Goal: Task Accomplishment & Management: Complete application form

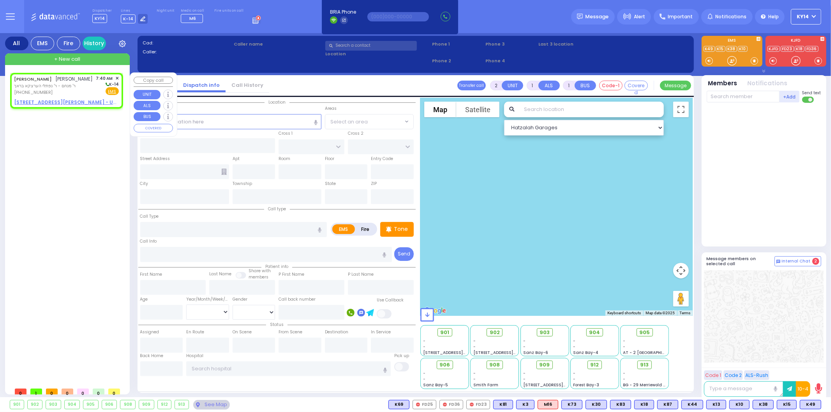
select select
radio input "true"
type input "[PERSON_NAME]"
select select
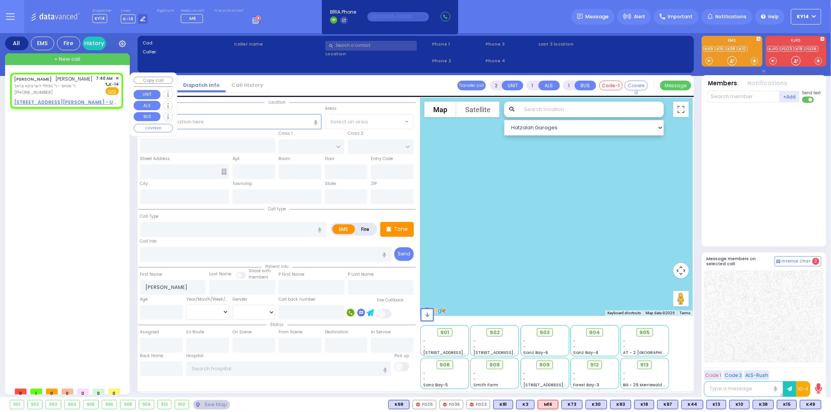
type input "07:40"
select select "Hatzalah Garages"
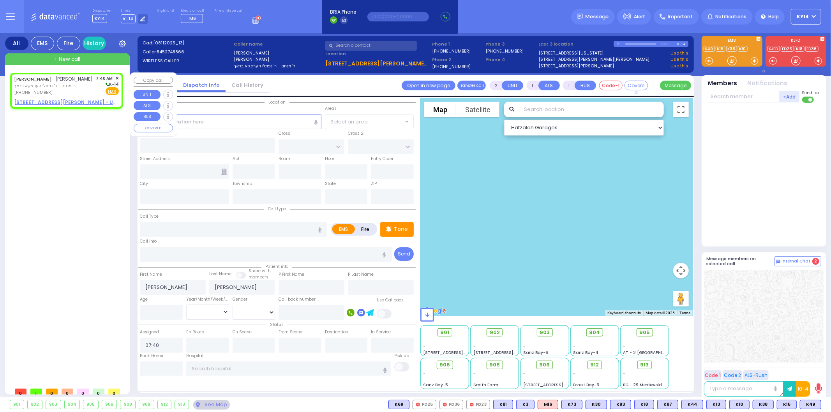
click at [93, 89] on span "ר' מנחם - ר' נפתלי הערצקא בראך" at bounding box center [53, 86] width 79 height 7
select select
radio input "true"
select select
select select "Hatzalah Garages"
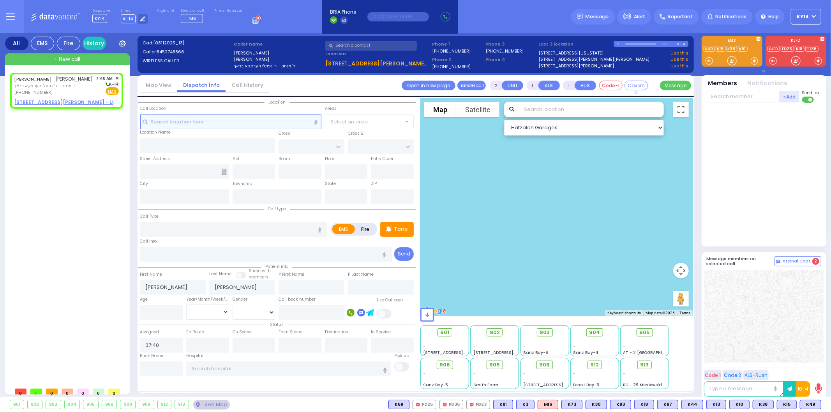
click at [217, 120] on input "text" at bounding box center [230, 121] width 181 height 15
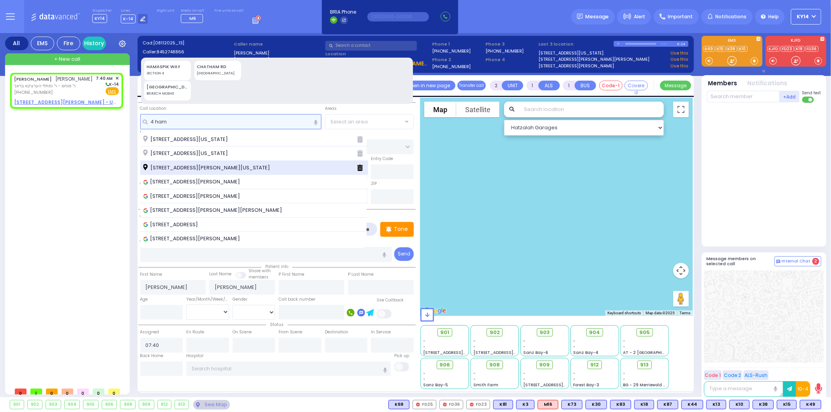
type input "4 ham"
click at [209, 167] on span "[STREET_ADDRESS][PERSON_NAME][US_STATE]" at bounding box center [207, 168] width 129 height 8
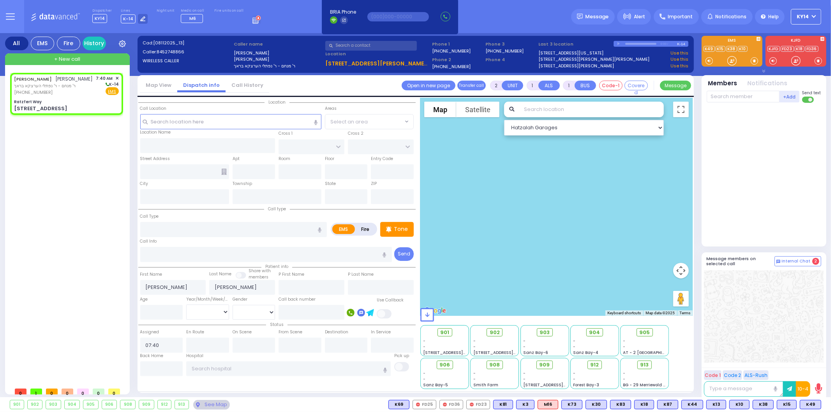
select select
radio input "true"
select select
select select "Hatzalah Garages"
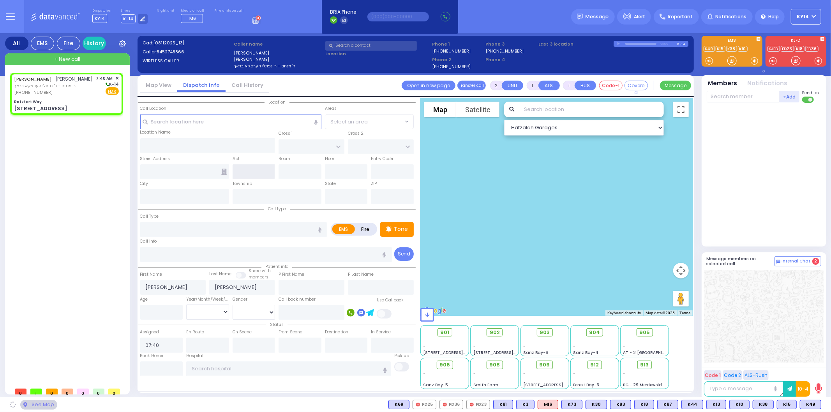
type input "Ratzfert Way"
type input "[GEOGRAPHIC_DATA]"
type input "[STREET_ADDRESS]"
type input "[PERSON_NAME]"
type input "[US_STATE]"
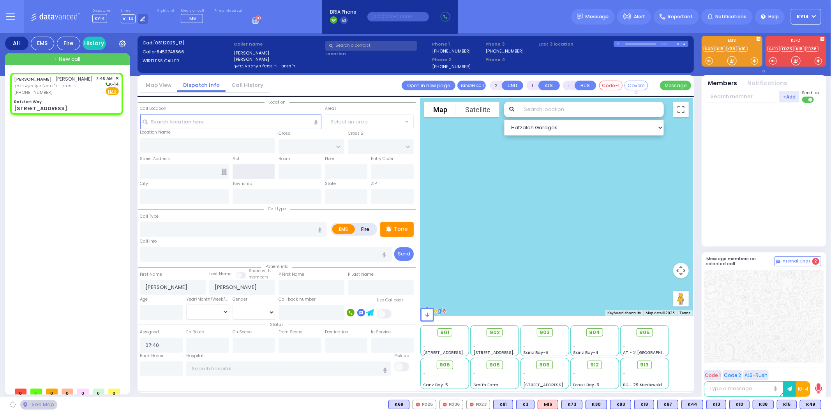
type input "10950"
select select "SECTION 4"
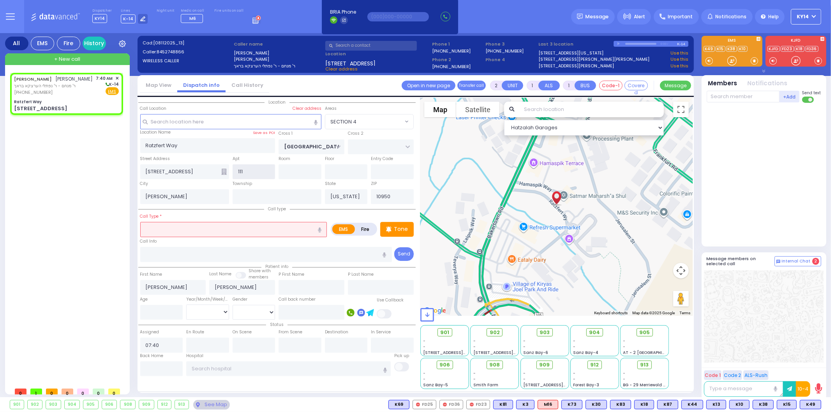
type input "111"
click at [239, 226] on input "text" at bounding box center [233, 229] width 187 height 15
select select
radio input "true"
select select
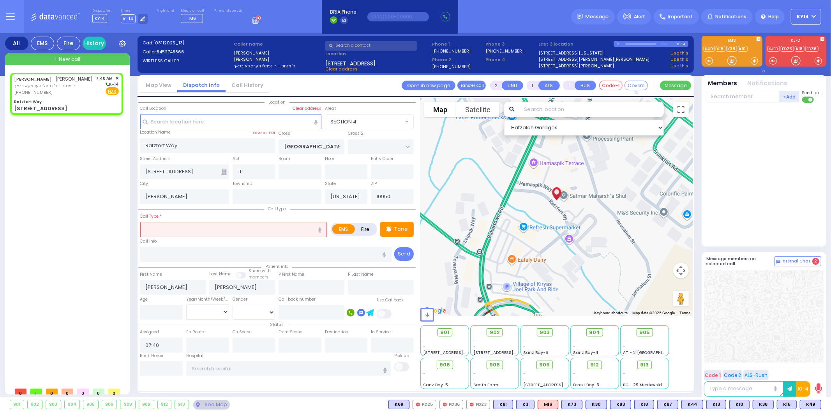
select select "Hatzalah Garages"
select select "SECTION 4"
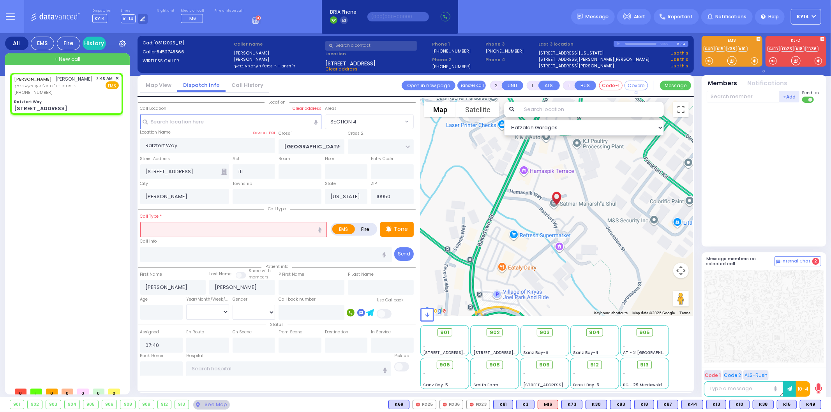
select select
radio input "true"
select select
select select "Hatzalah Garages"
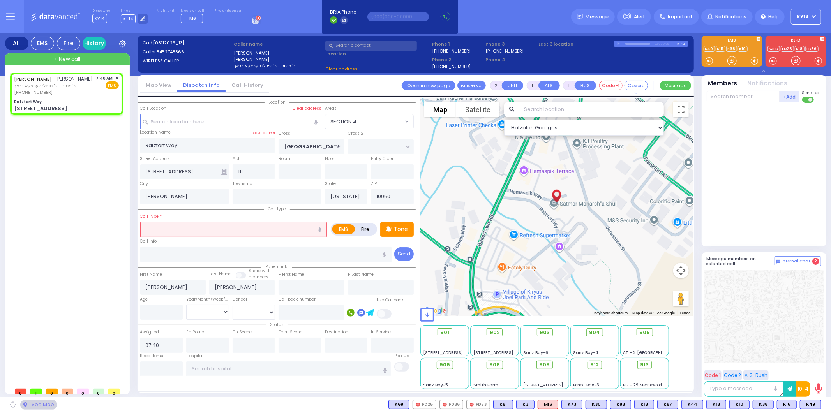
select select "SECTION 4"
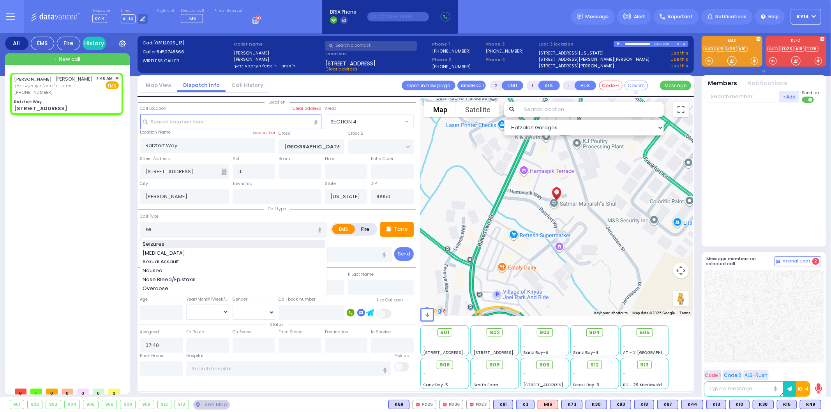
click at [173, 244] on div "Seizures" at bounding box center [234, 245] width 183 height 8
type input "Seizures"
type input "3"
type input "2"
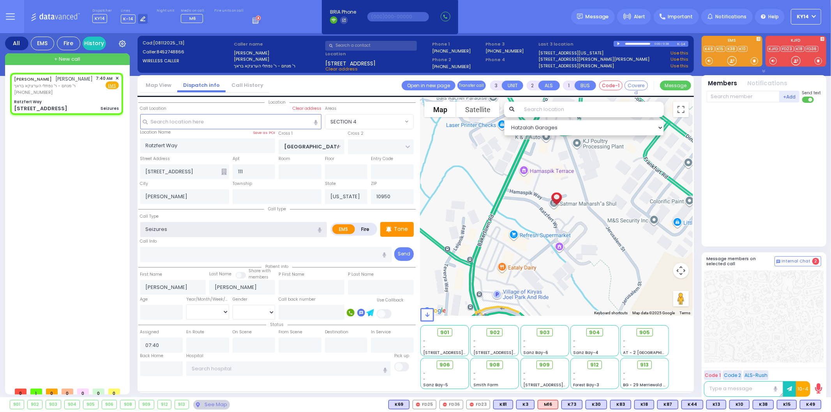
select select
radio input "true"
select select
select select "Hatzalah Garages"
select select "SECTION 4"
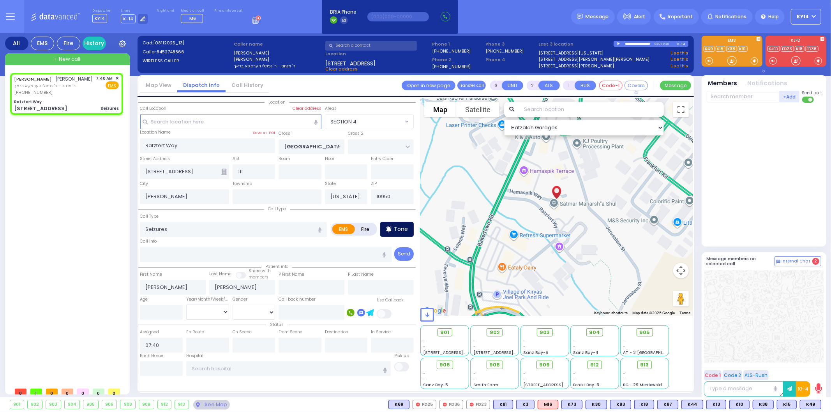
click at [403, 227] on p "Tone" at bounding box center [401, 229] width 14 height 8
select select
radio input "true"
select select
select select "SECTION 4"
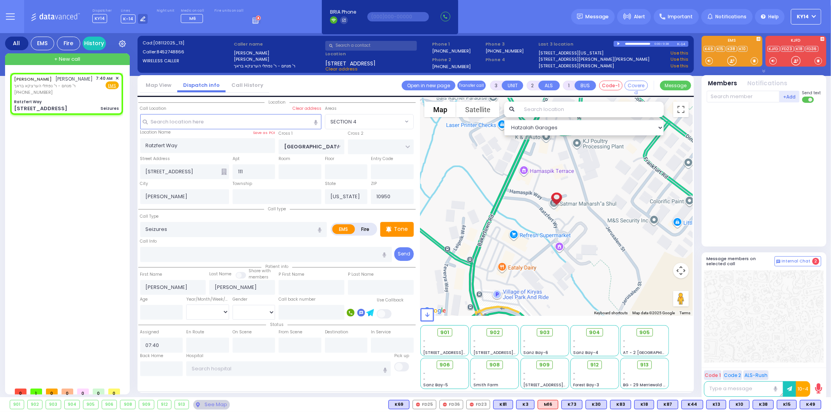
select select "Hatzalah Garages"
click at [810, 406] on span "M16" at bounding box center [811, 405] width 20 height 9
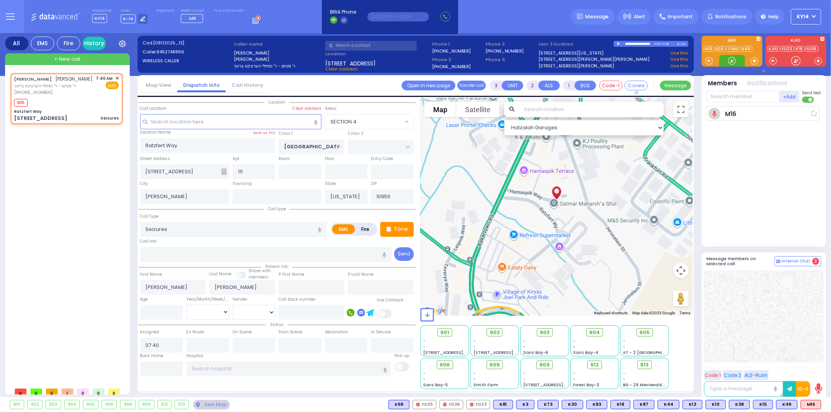
select select
radio input "true"
select select
type input "07:42"
select select "Hatzalah Garages"
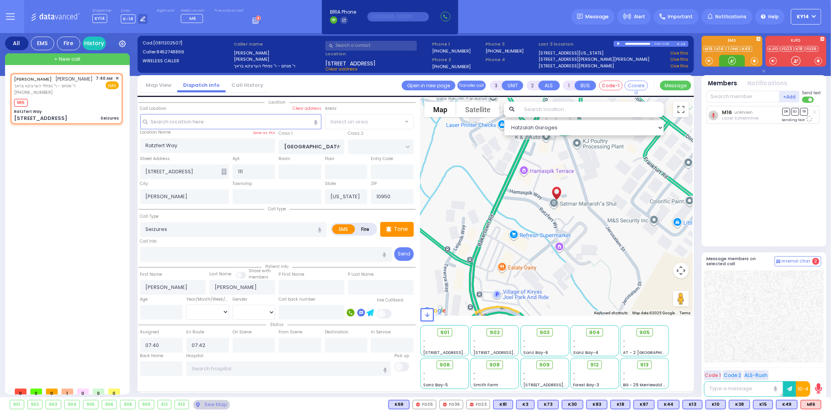
select select "SECTION 4"
click at [809, 408] on span "K61" at bounding box center [811, 405] width 19 height 9
select select
radio input "true"
select select
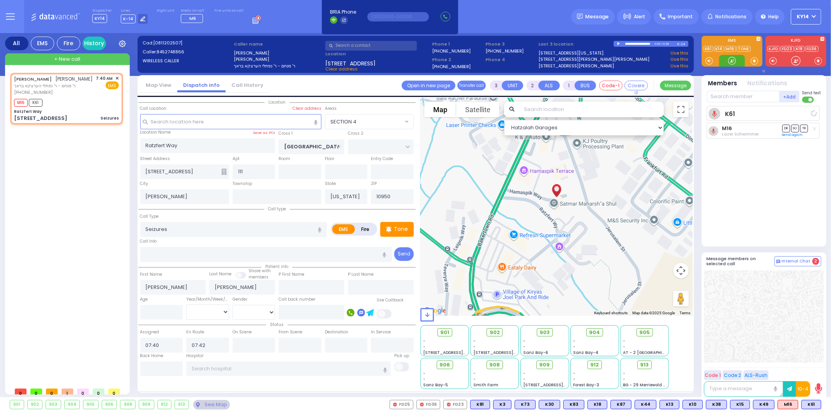
select select "Hatzalah Garages"
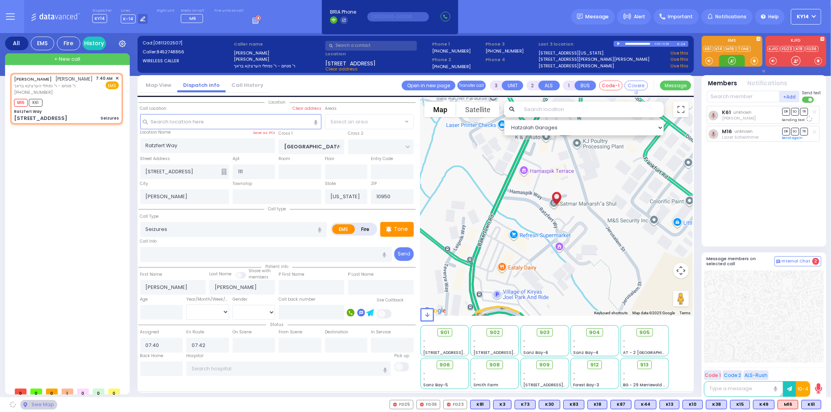
select select "SECTION 4"
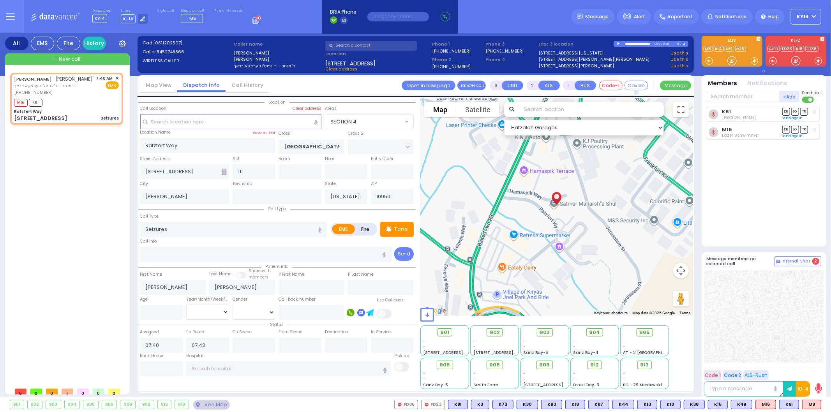
type input "6"
select select
radio input "true"
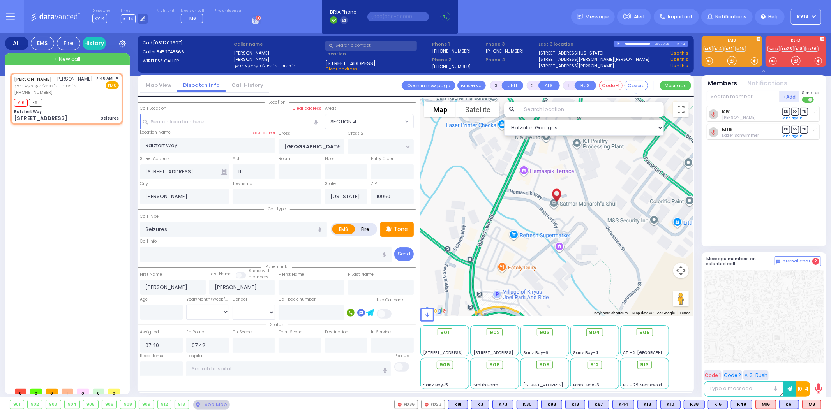
type input "Unknown"
select select "Year"
select select "Hatzalah Garages"
select select "SECTION 4"
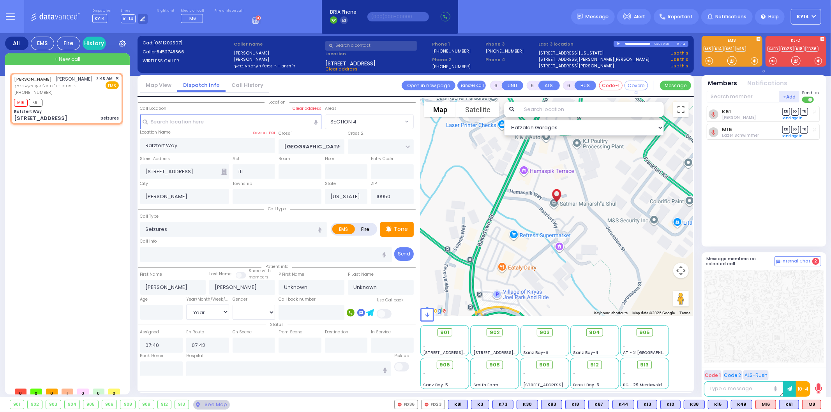
select select
radio input "true"
type input "[PERSON_NAME]"
type input "Yeheskel"
type input "29"
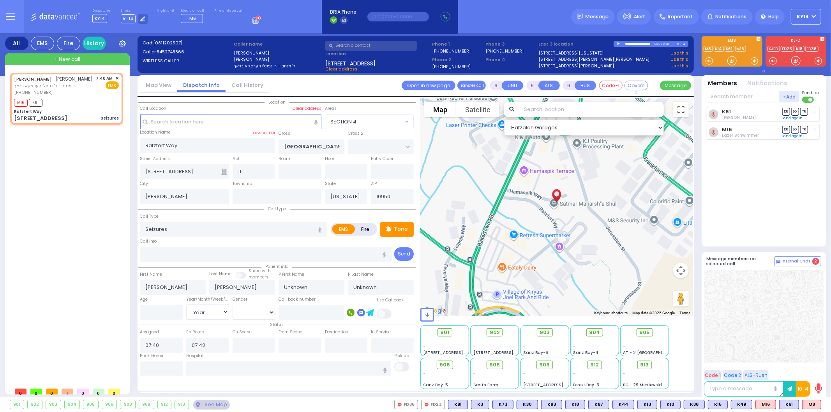
select select "Year"
select select "Hatzalah Garages"
select select "SECTION 4"
select select
radio input "true"
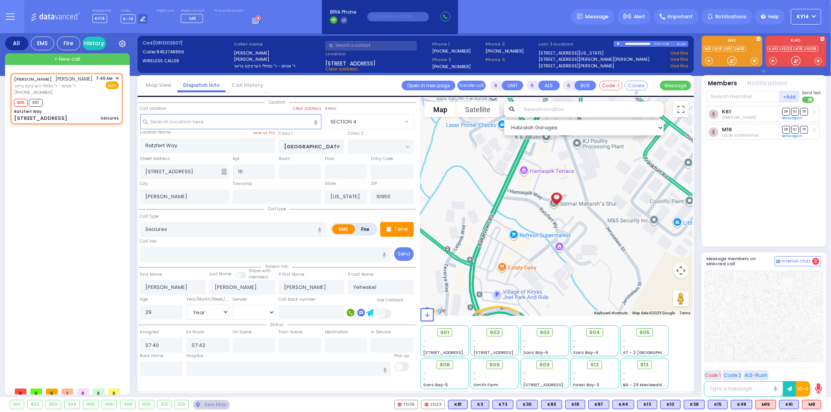
select select "Year"
select select "Hatzalah Garages"
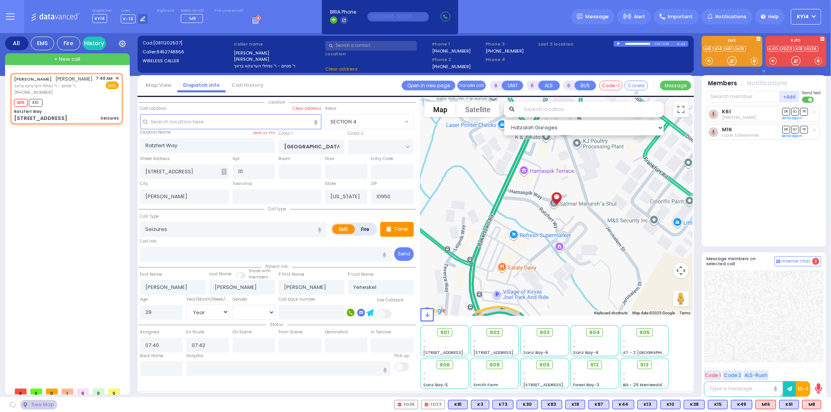
select select "SECTION 4"
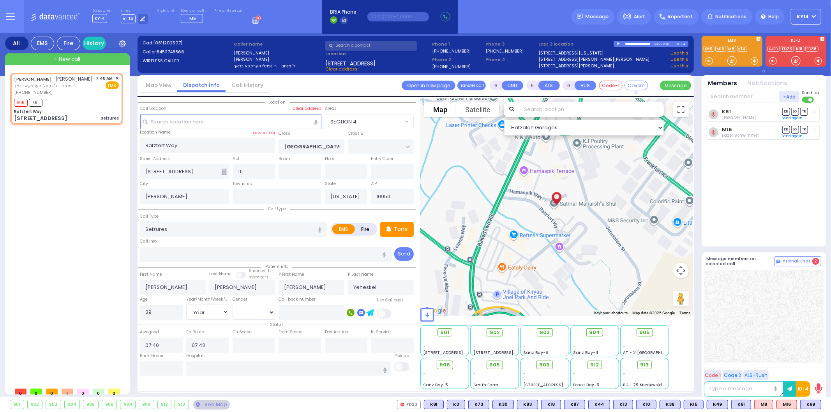
select select
radio input "true"
select select "Year"
select select "Hatzalah Garages"
select select
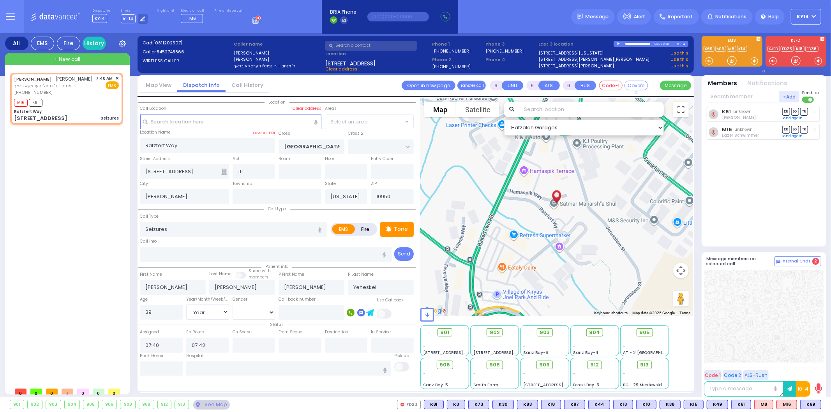
radio input "true"
select select "Year"
select select "SECTION 4"
select select "Hatzalah Garages"
select select
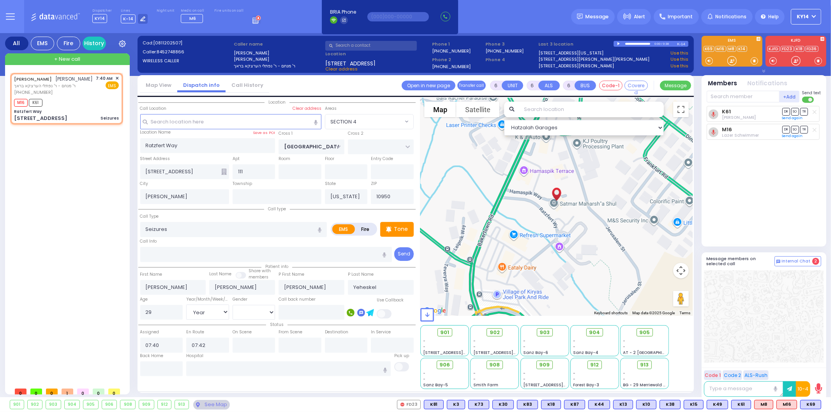
radio input "true"
select select "Year"
select select "Hatzalah Garages"
select select "SECTION 4"
select select
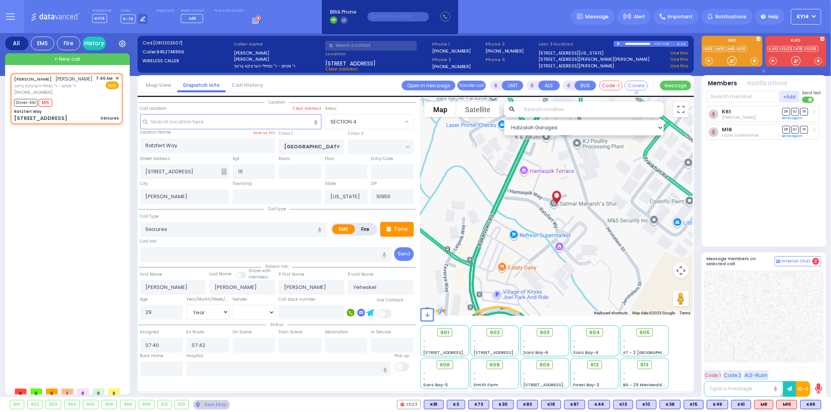
radio input "true"
select select "Year"
type input "07:43"
type input "07:59"
select select "Hatzalah Garages"
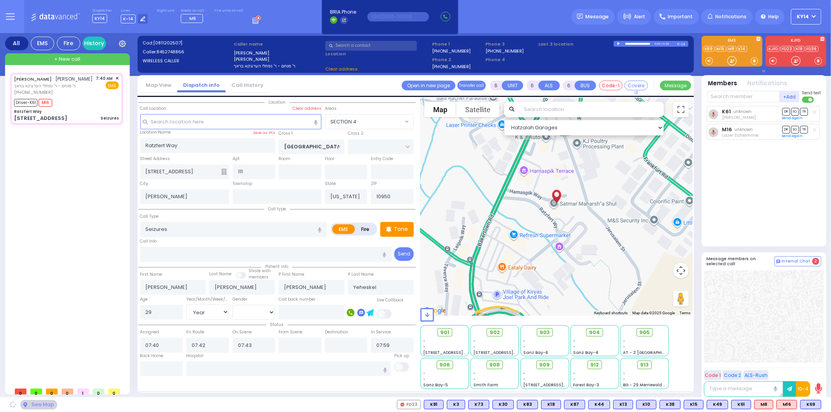
select select
radio input "true"
select select "Year"
select select "SECTION 4"
select select "Hatzalah Garages"
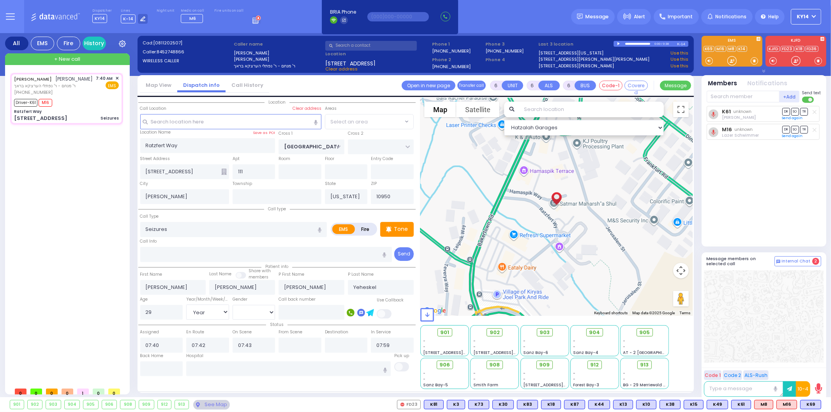
select select "SECTION 4"
select select
radio input "true"
select select "Year"
select select "[DEMOGRAPHIC_DATA]"
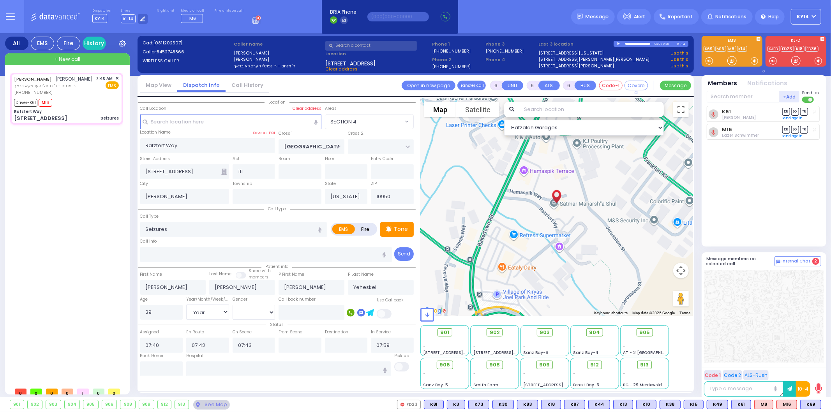
select select "Hatzalah Garages"
select select "SECTION 4"
select select
radio input "true"
select select "Year"
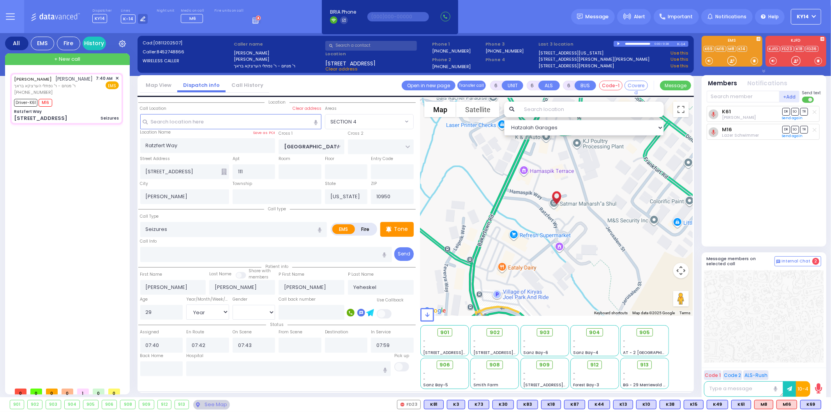
select select "[DEMOGRAPHIC_DATA]"
select select "Hatzalah Garages"
select select "SECTION 4"
select select
radio input "true"
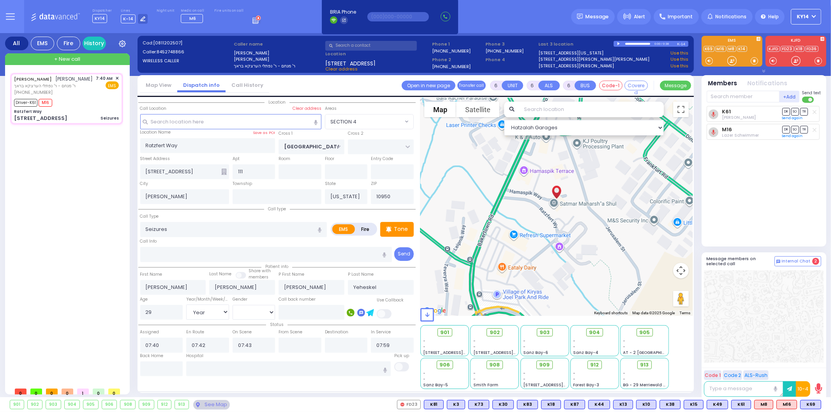
select select "Year"
select select "[DEMOGRAPHIC_DATA]"
select select "Hatzalah Garages"
select select "SECTION 4"
select select
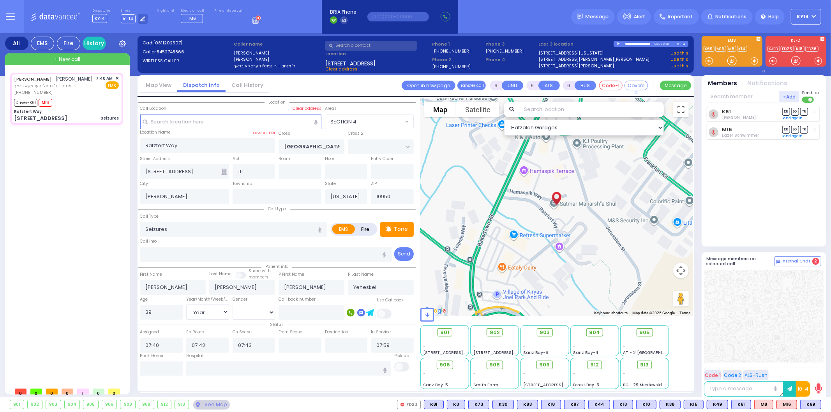
radio input "true"
select select "Year"
select select "[DEMOGRAPHIC_DATA]"
select select "Hatzalah Garages"
select select "SECTION 4"
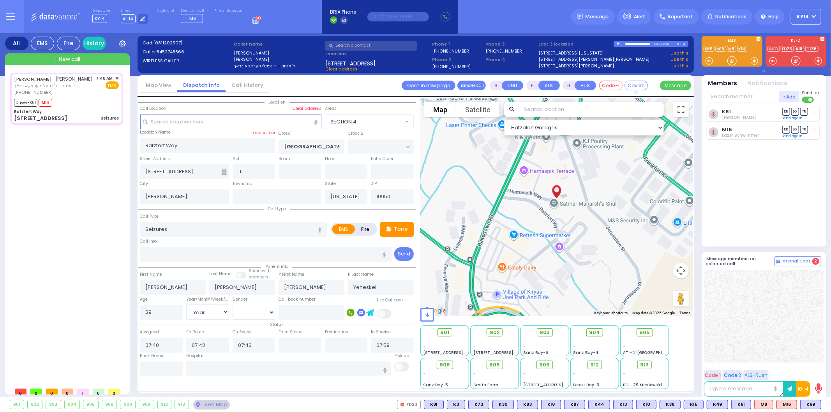
select select
radio input "true"
select select "Year"
select select "[DEMOGRAPHIC_DATA]"
select select "Hatzalah Garages"
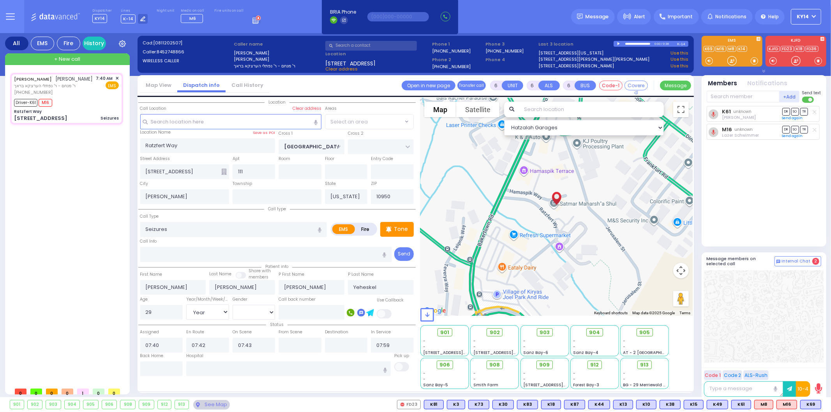
select select "SECTION 4"
select select
radio input "true"
select select "Year"
select select "[DEMOGRAPHIC_DATA]"
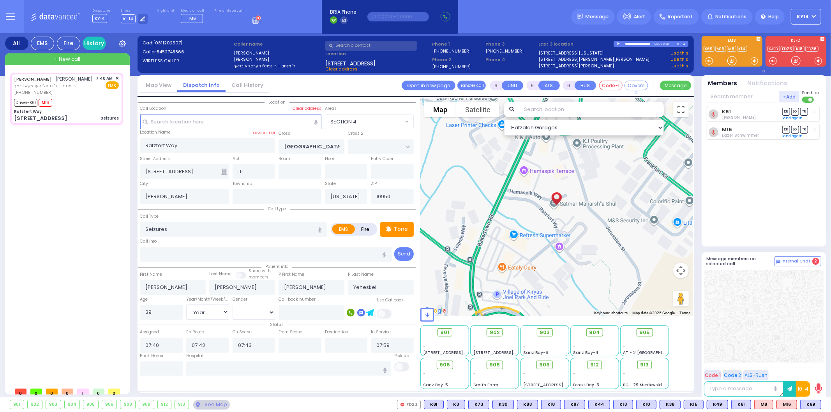
select select "Hatzalah Garages"
select select "SECTION 4"
select select
radio input "true"
select select "Year"
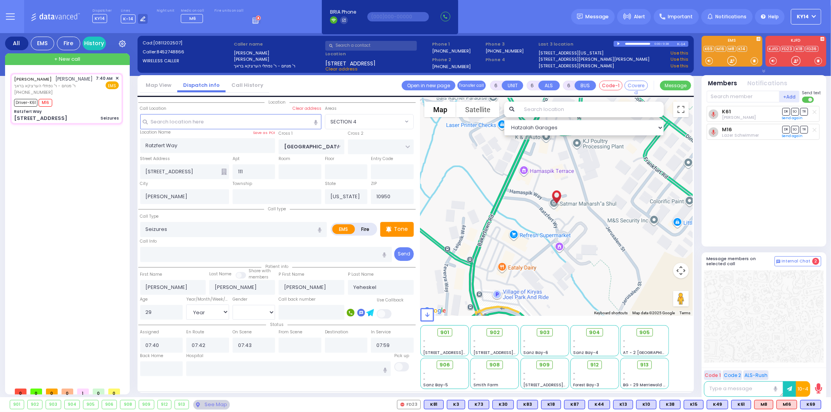
select select "[DEMOGRAPHIC_DATA]"
select select "SECTION 4"
select select "Hatzalah Garages"
select select
radio input "true"
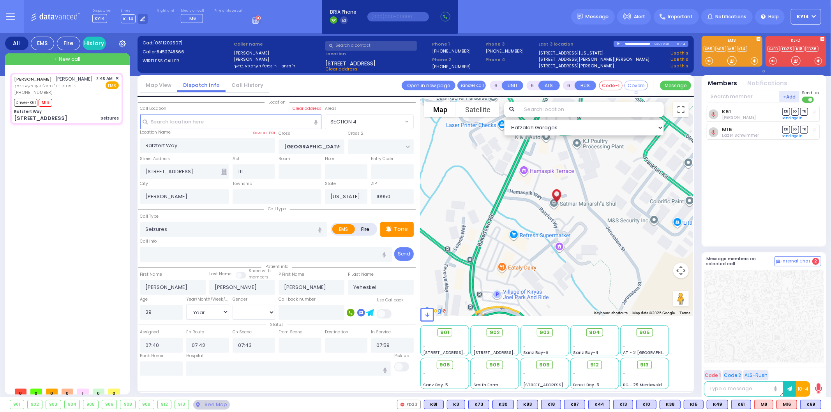
select select "Year"
select select "[DEMOGRAPHIC_DATA]"
select select "Hatzalah Garages"
select select "SECTION 4"
select select
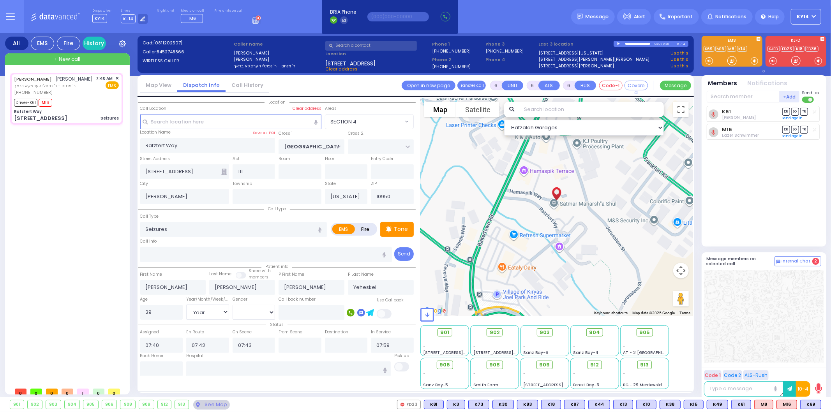
radio input "true"
select select "Year"
select select "[DEMOGRAPHIC_DATA]"
select select "Hatzalah Garages"
select select "SECTION 4"
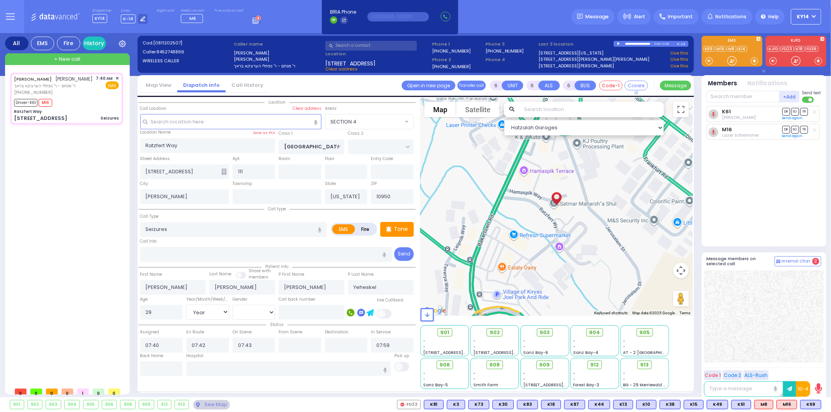
select select
radio input "true"
type input "Faiga"
type input "Yeheskel"
select select "Year"
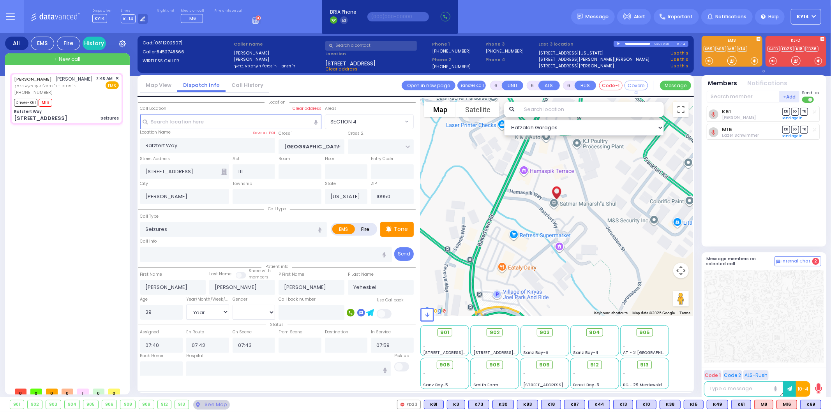
select select "[DEMOGRAPHIC_DATA]"
select select "SECTION 4"
select select "Hatzalah Garages"
select select
radio input "true"
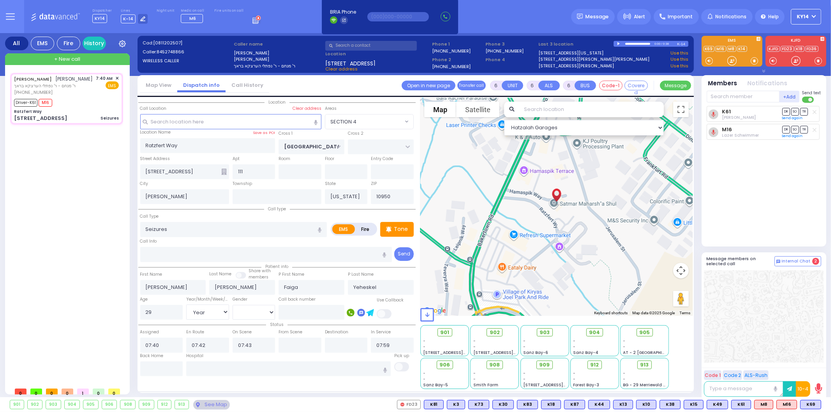
select select "Year"
select select "[DEMOGRAPHIC_DATA]"
select select "Hatzalah Garages"
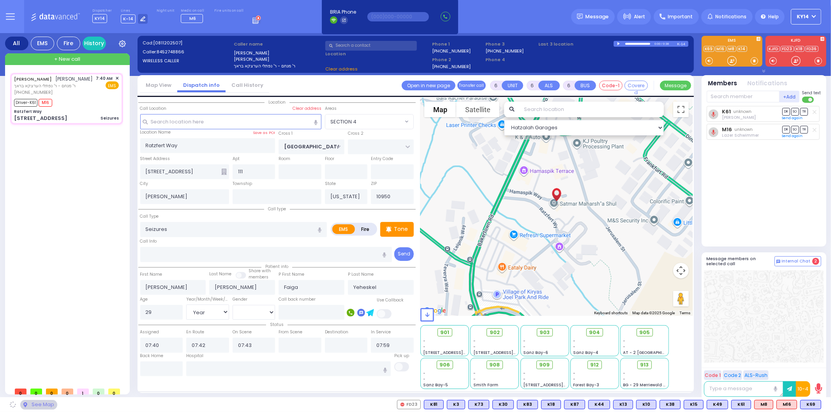
select select "SECTION 4"
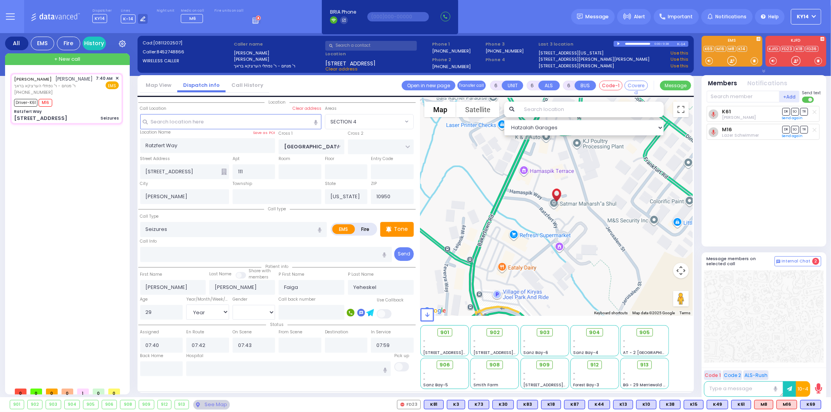
select select
radio input "true"
select select "Year"
select select "[DEMOGRAPHIC_DATA]"
select select "Hatzalah Garages"
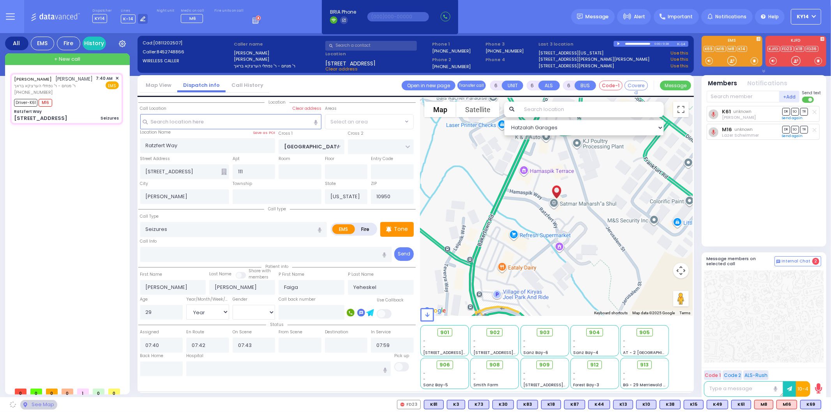
select select "SECTION 4"
select select
radio input "true"
select select "Year"
select select "[DEMOGRAPHIC_DATA]"
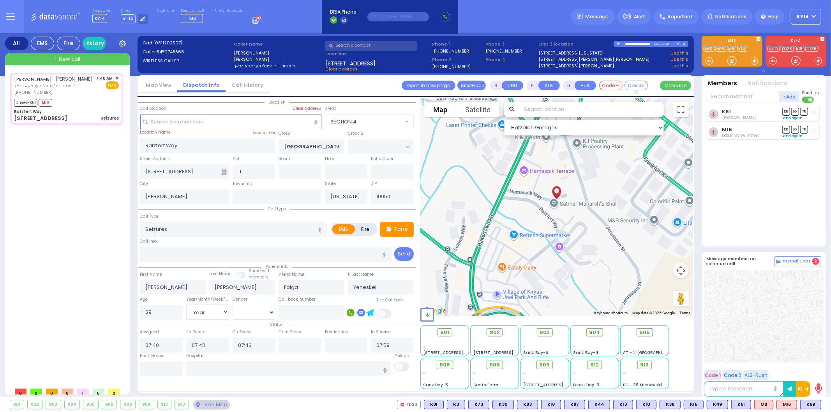
select select "Hatzalah Garages"
select select "SECTION 4"
select select
radio input "true"
select select "Year"
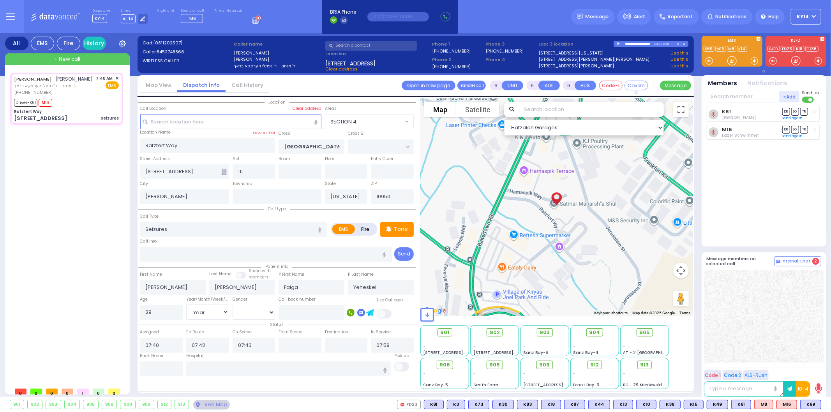
select select "[DEMOGRAPHIC_DATA]"
select select "Hatzalah Garages"
select select "SECTION 4"
select select
radio input "true"
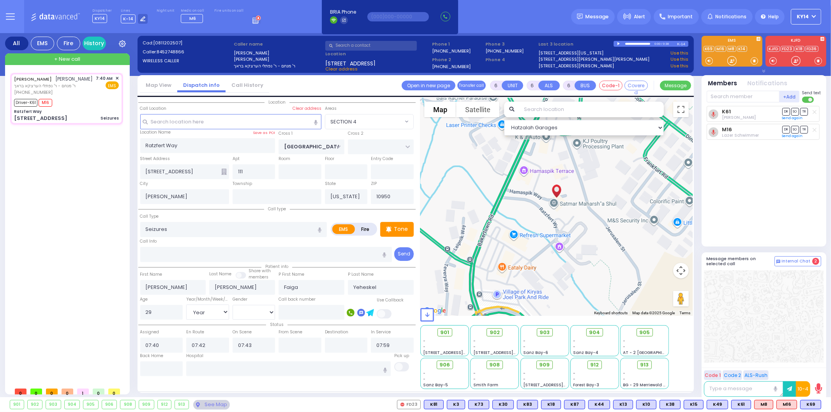
select select "Year"
select select "[DEMOGRAPHIC_DATA]"
select select "Hatzalah Garages"
